Goal: Information Seeking & Learning: Learn about a topic

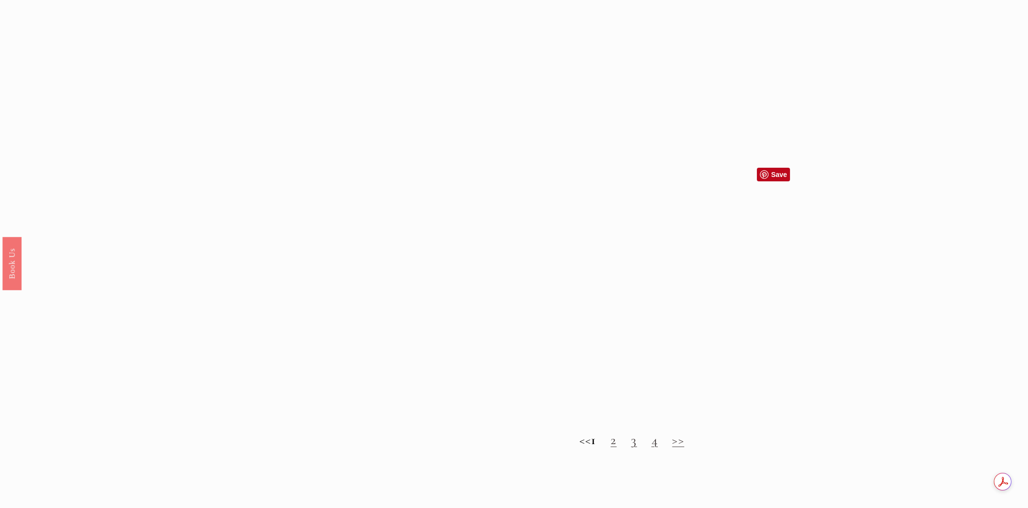
scroll to position [1073, 0]
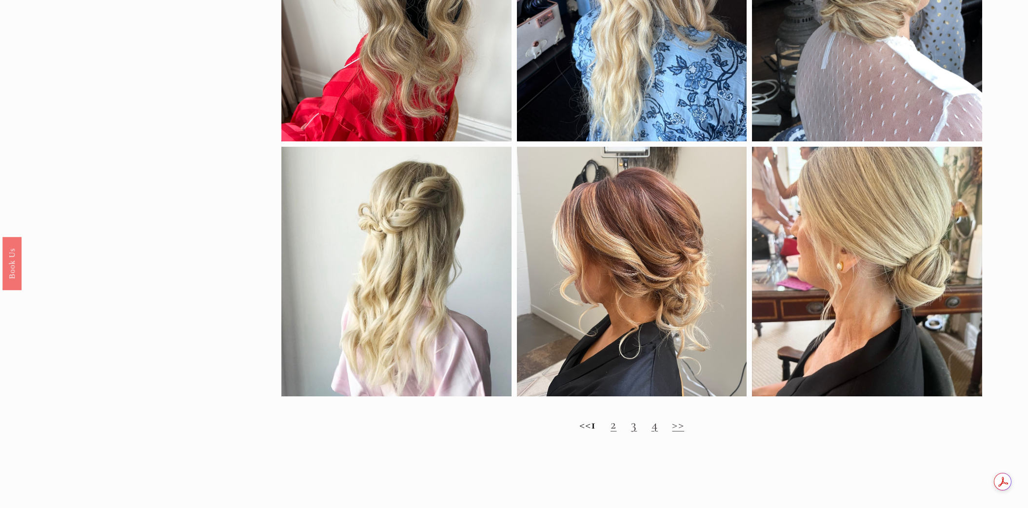
click at [616, 426] on link "2" at bounding box center [613, 424] width 6 height 16
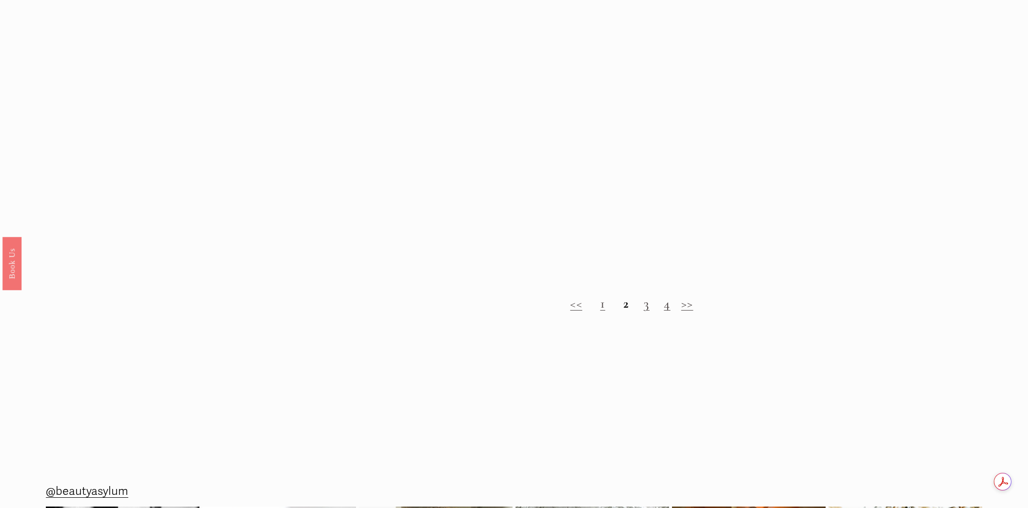
scroll to position [1170, 0]
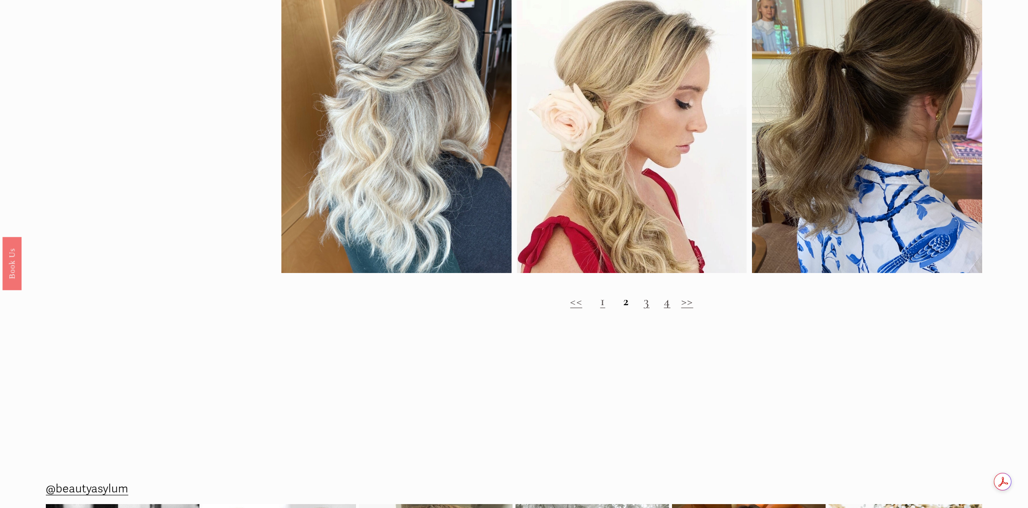
click at [646, 304] on link "3" at bounding box center [647, 301] width 6 height 16
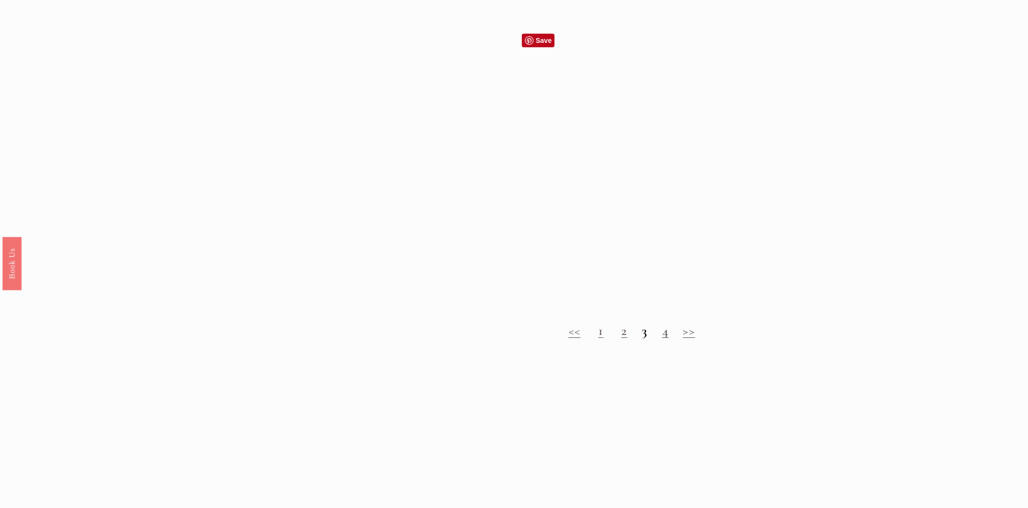
scroll to position [1170, 0]
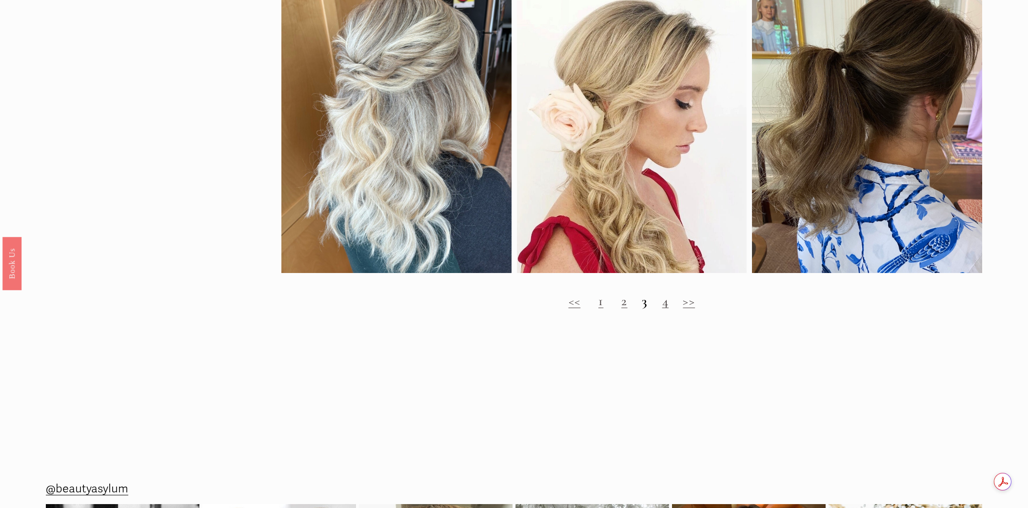
click at [667, 306] on link "4" at bounding box center [665, 301] width 6 height 16
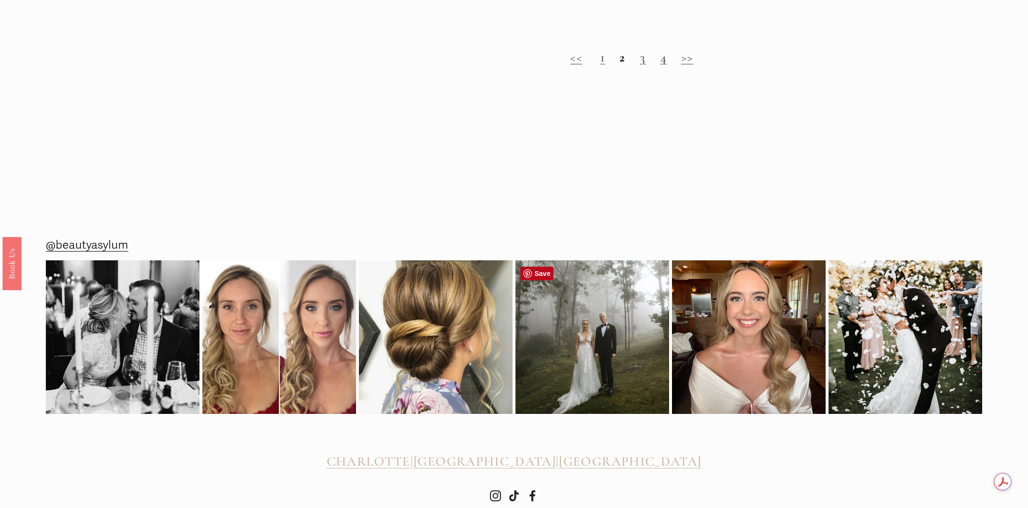
scroll to position [1463, 0]
